Goal: Task Accomplishment & Management: Manage account settings

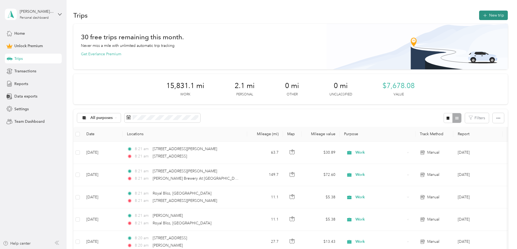
click at [479, 15] on button "New trip" at bounding box center [493, 15] width 29 height 9
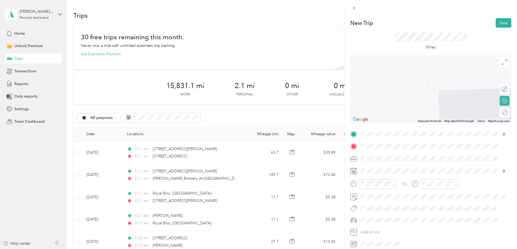
click at [385, 166] on div "Work" at bounding box center [433, 168] width 141 height 6
click at [396, 150] on span at bounding box center [435, 146] width 152 height 9
click at [391, 141] on div "TO Add photo" at bounding box center [430, 189] width 161 height 119
click at [394, 163] on span "52 Ervin Street Belmont, North Carolina 28012, United States" at bounding box center [413, 165] width 84 height 5
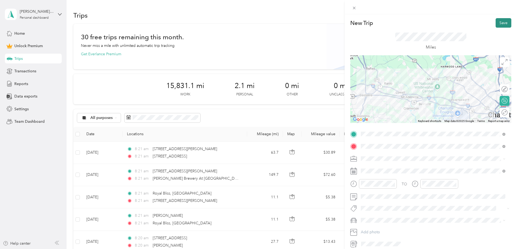
click at [496, 26] on button "Save" at bounding box center [504, 22] width 16 height 9
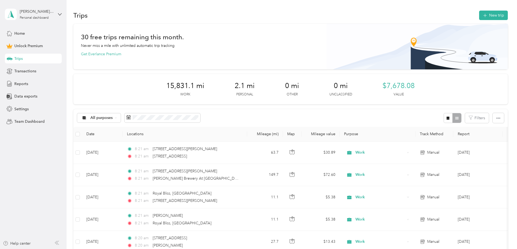
click at [451, 20] on div "Trips New trip" at bounding box center [290, 14] width 434 height 11
click at [479, 18] on button "New trip" at bounding box center [493, 15] width 29 height 9
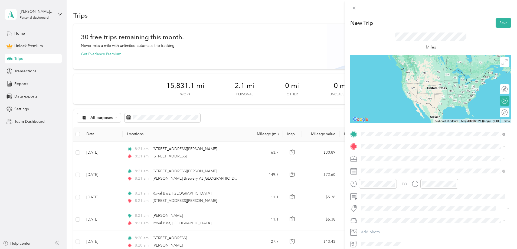
click at [397, 153] on span "52 Ervin Street Belmont, North Carolina 28012, United States" at bounding box center [413, 153] width 84 height 5
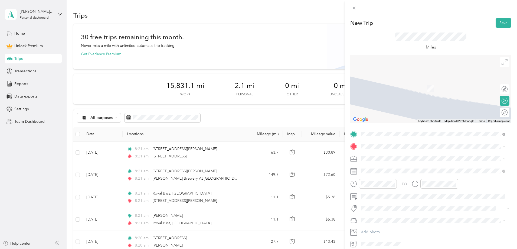
click at [371, 159] on div "No results found Check your spelling or try another address" at bounding box center [433, 166] width 148 height 31
click at [374, 170] on ol "Work Personal Carolina Malt House Other Charity Medical Moving Commute" at bounding box center [433, 201] width 148 height 76
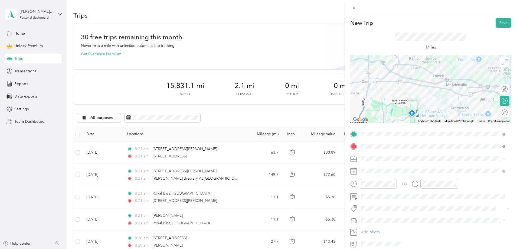
click at [377, 169] on div "Work" at bounding box center [433, 168] width 141 height 6
click at [411, 214] on div "TO Add photo" at bounding box center [430, 189] width 161 height 119
click at [501, 24] on button "Save" at bounding box center [504, 22] width 16 height 9
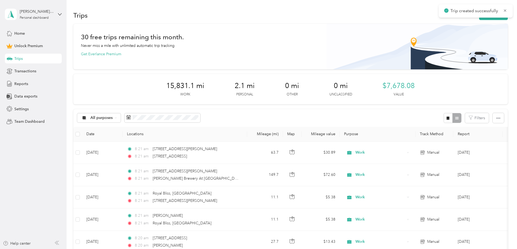
click at [466, 21] on div "Trips New trip" at bounding box center [290, 14] width 434 height 11
click at [479, 19] on button "New trip" at bounding box center [493, 15] width 29 height 9
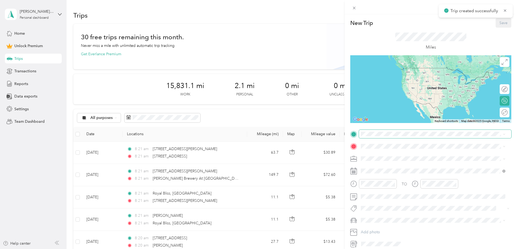
click at [374, 136] on span at bounding box center [435, 134] width 152 height 9
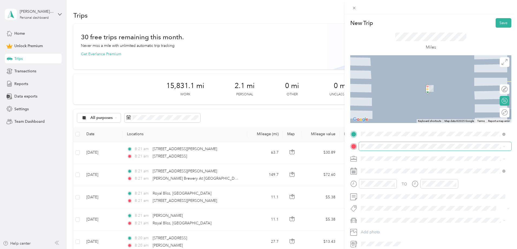
click at [376, 150] on span at bounding box center [435, 146] width 152 height 9
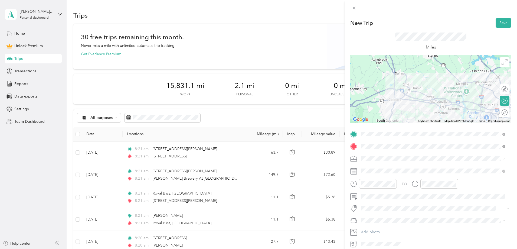
click at [381, 166] on div "Work" at bounding box center [433, 168] width 141 height 6
click at [500, 25] on button "Save" at bounding box center [504, 22] width 16 height 9
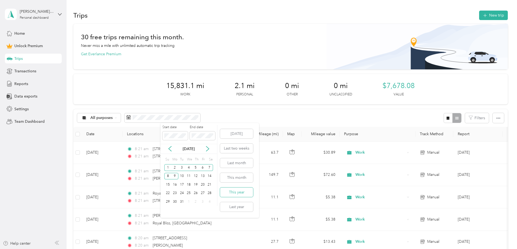
click at [242, 191] on button "This year" at bounding box center [236, 191] width 33 height 9
